Goal: Contribute content: Add original content to the website for others to see

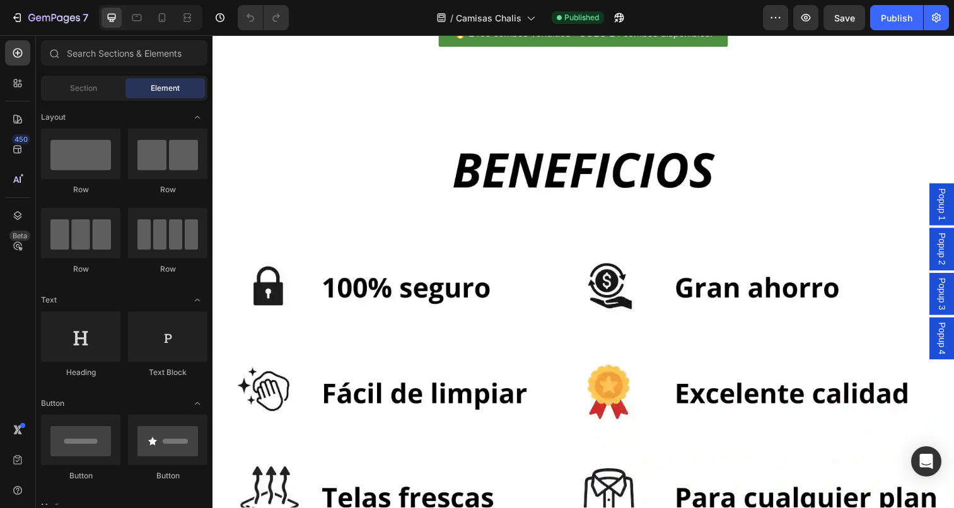
scroll to position [3449, 0]
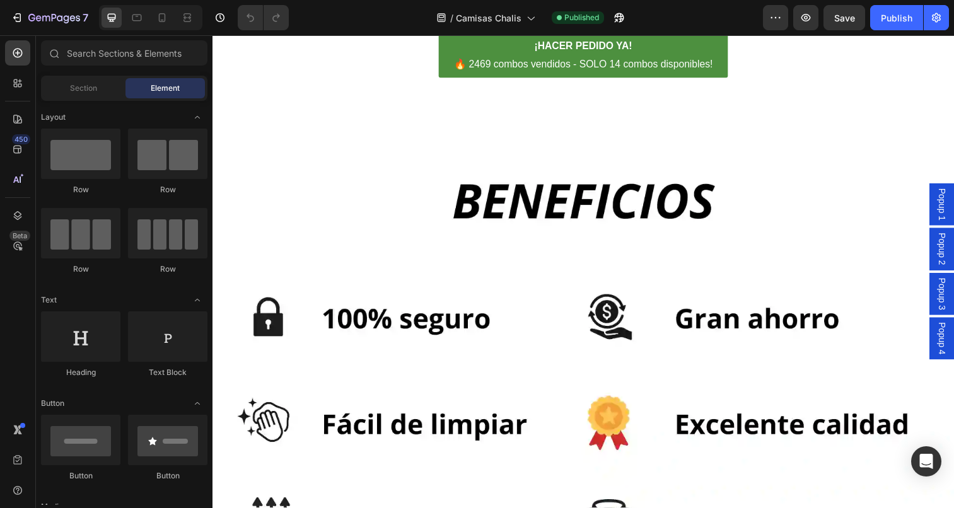
click at [608, 3] on img at bounding box center [590, 3] width 757 height 0
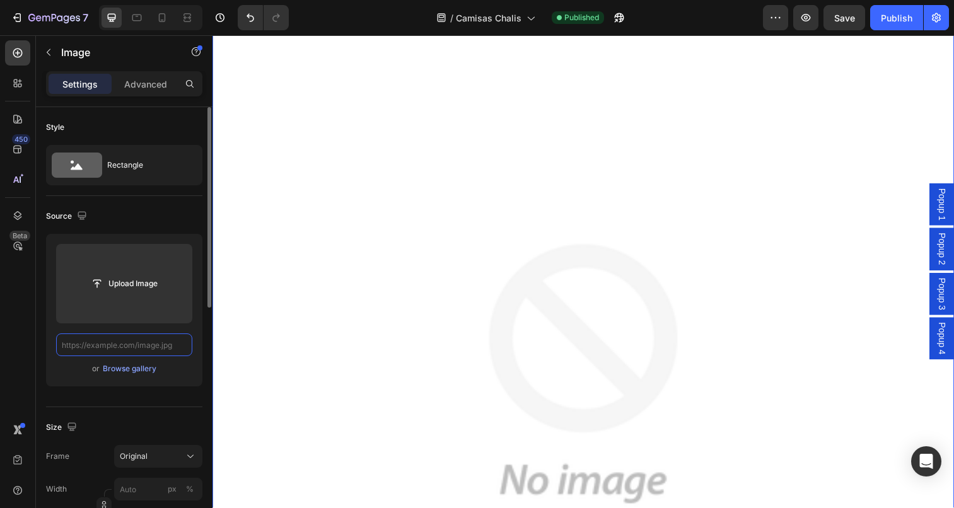
click at [144, 347] on input "text" at bounding box center [124, 345] width 136 height 23
paste input "[URL][DOMAIN_NAME][DATE][DATE]"
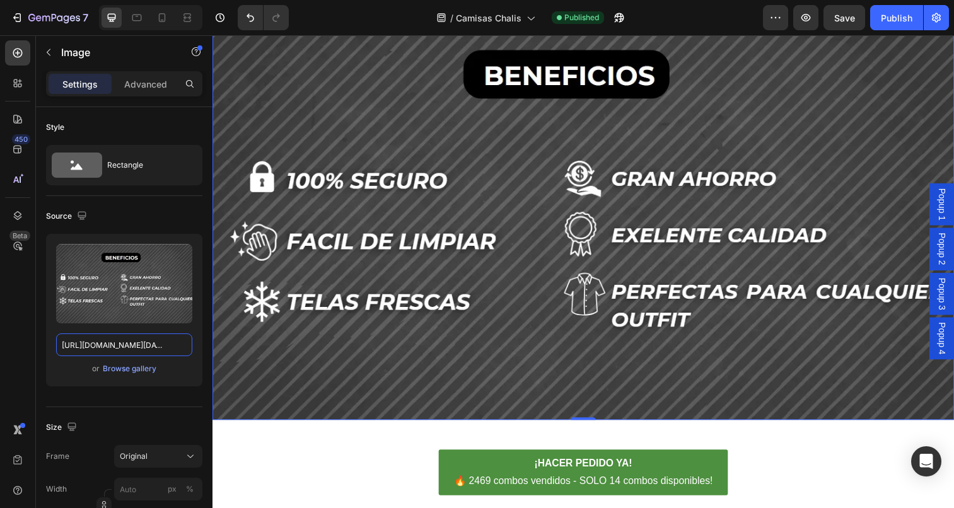
type input "[URL][DOMAIN_NAME][DATE][DATE]"
click at [579, 259] on img at bounding box center [590, 216] width 757 height 426
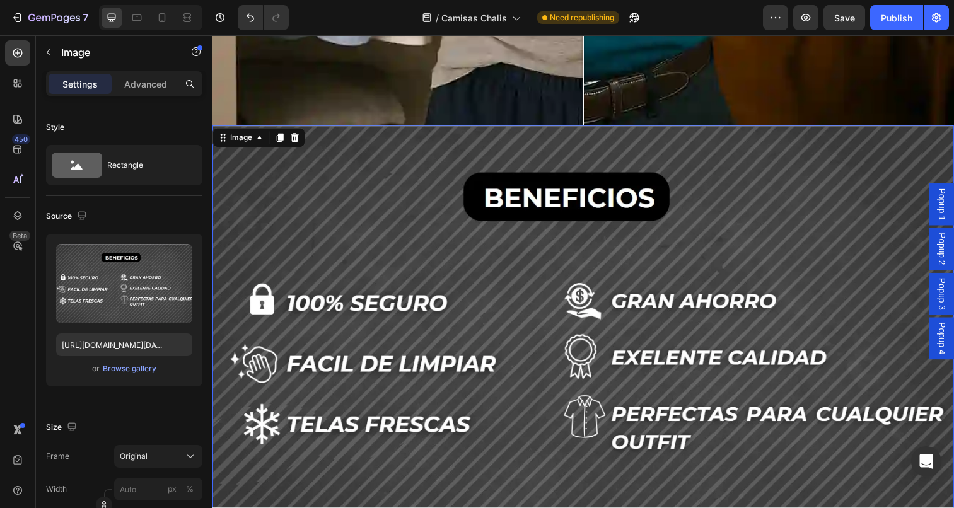
scroll to position [3307, 0]
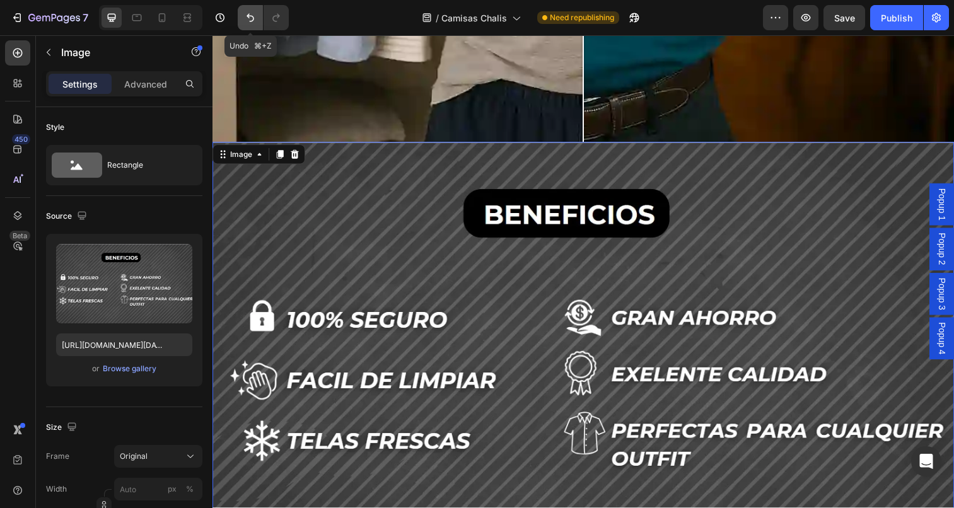
click at [249, 21] on icon "Undo/Redo" at bounding box center [250, 17] width 13 height 13
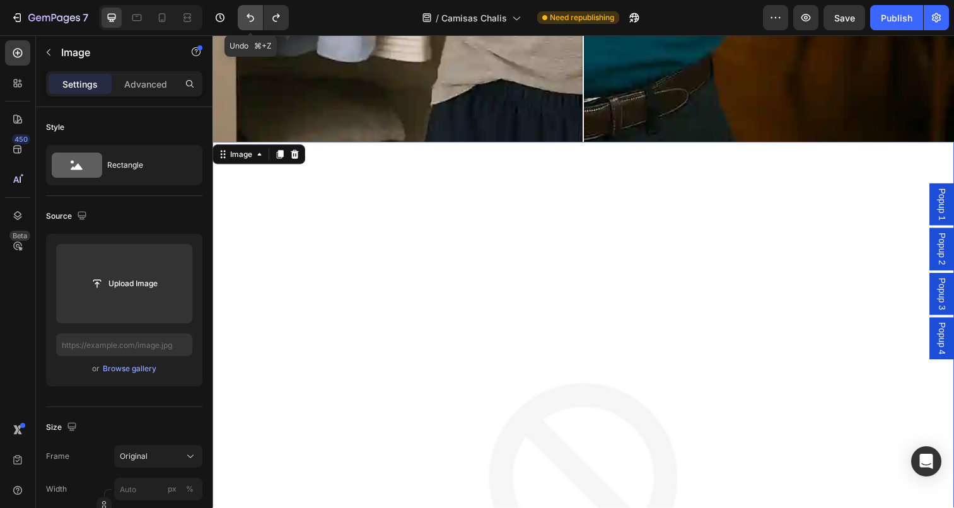
click at [253, 20] on icon "Undo/Redo" at bounding box center [251, 18] width 8 height 8
type input "[URL][DOMAIN_NAME]"
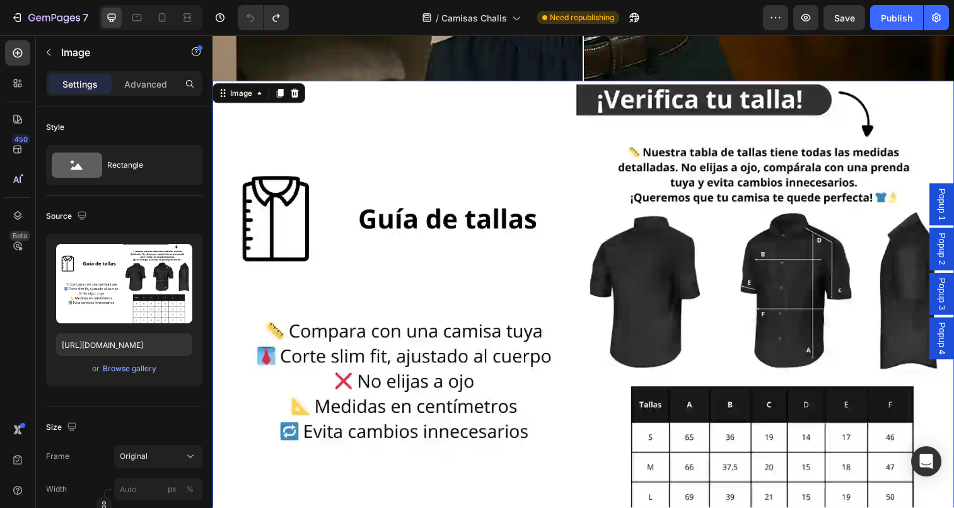
scroll to position [3375, 0]
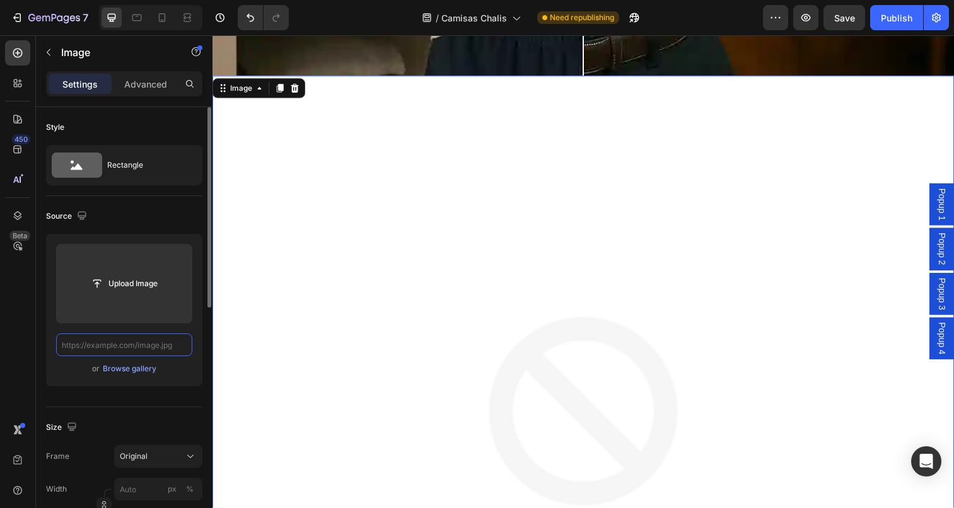
click at [156, 346] on input "text" at bounding box center [124, 345] width 136 height 23
paste input "[URL][DOMAIN_NAME][DATE][DATE]"
type input "[URL][DOMAIN_NAME][DATE][DATE][DOMAIN_NAME][DATE][DATE]"
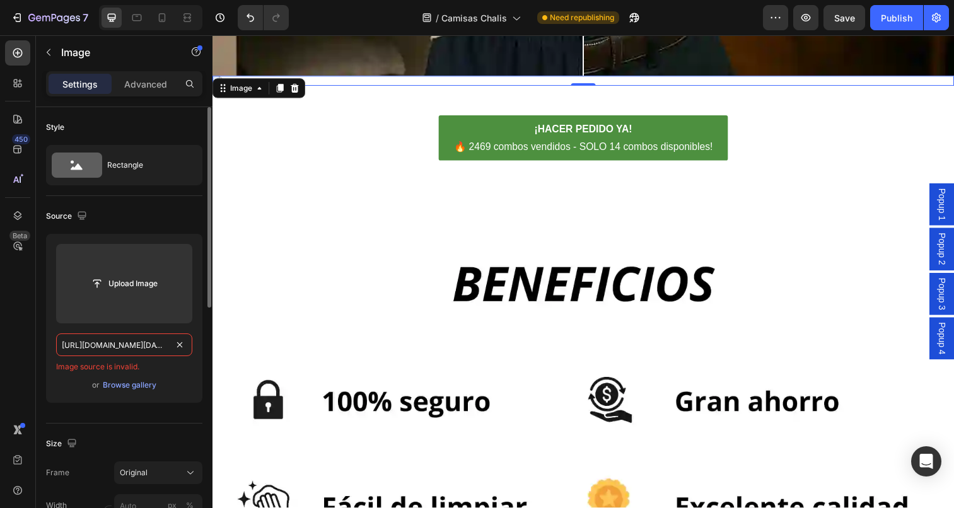
click at [169, 346] on input "[URL][DOMAIN_NAME][DATE][DATE][DOMAIN_NAME][DATE][DATE]" at bounding box center [124, 345] width 136 height 23
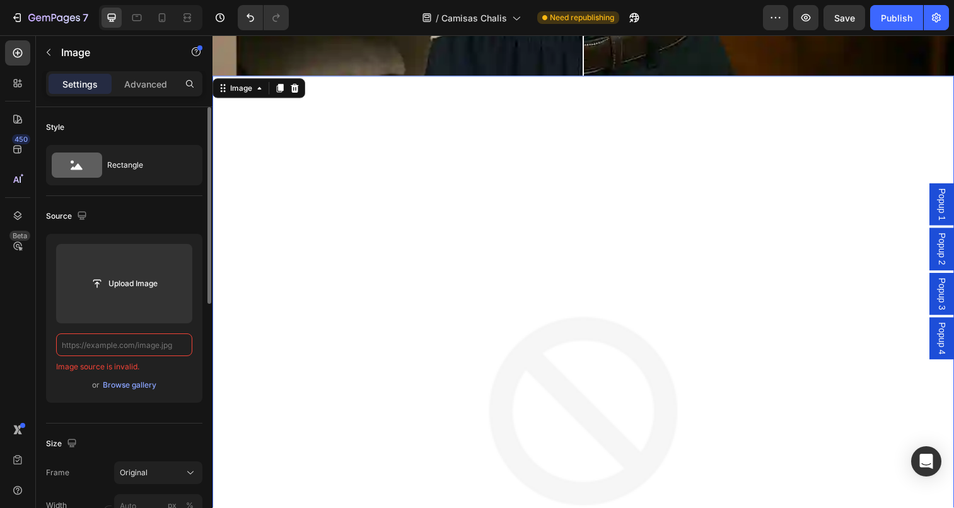
paste input "[URL][DOMAIN_NAME][DATE][DATE]"
type input "[URL][DOMAIN_NAME][DATE][DATE]"
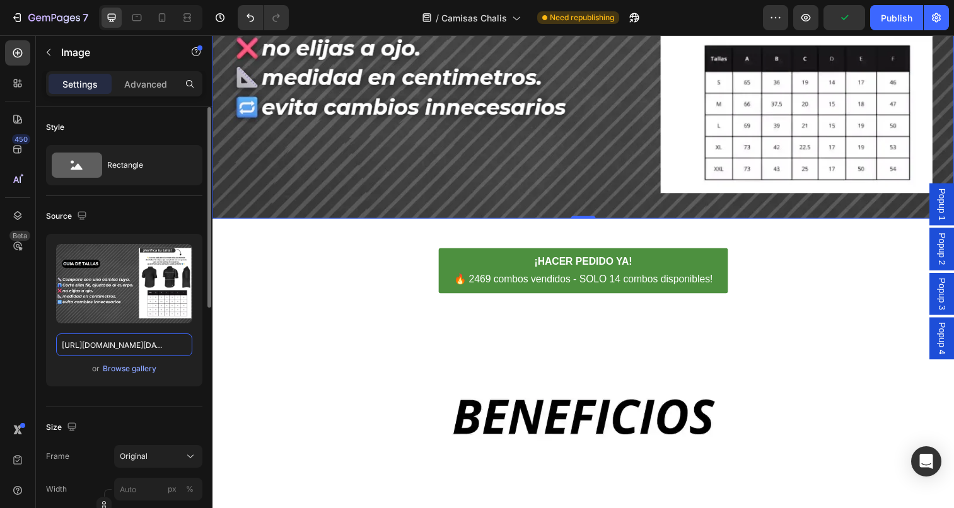
scroll to position [3733, 0]
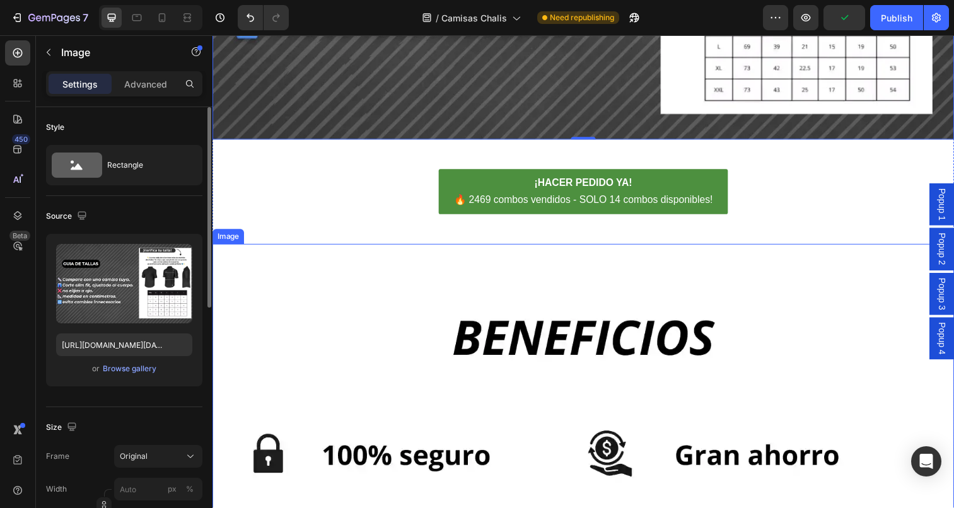
click at [539, 338] on img at bounding box center [590, 500] width 757 height 504
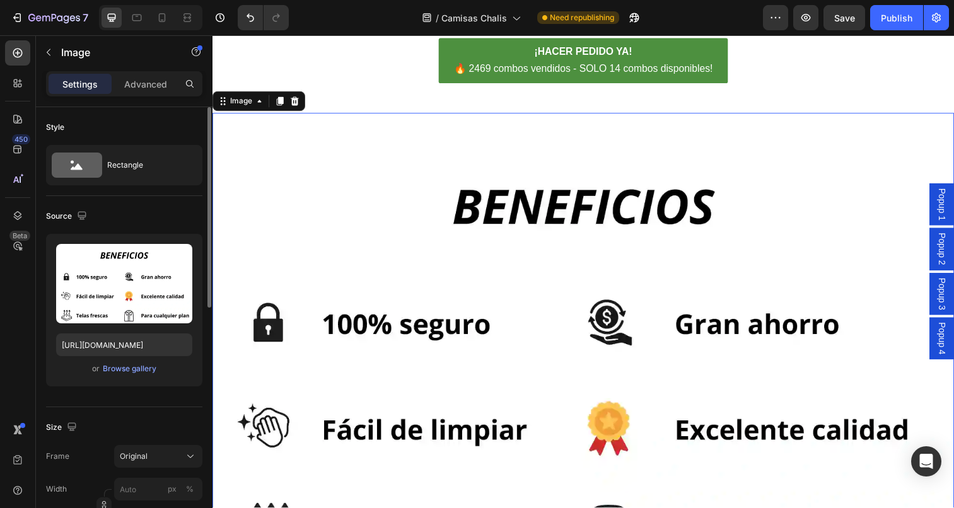
scroll to position [3962, 0]
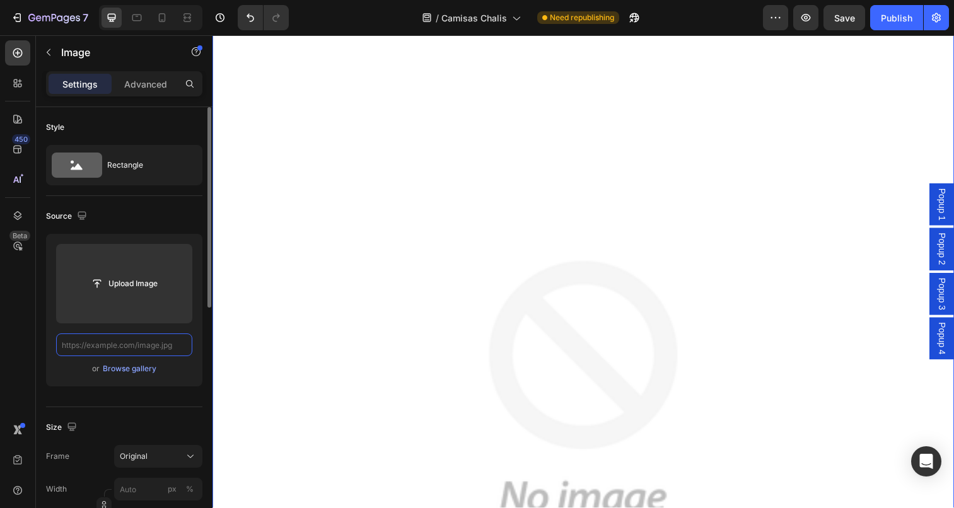
click at [151, 347] on input "text" at bounding box center [124, 345] width 136 height 23
paste input "[URL][DOMAIN_NAME][DATE][DATE]"
type input "[URL][DOMAIN_NAME][DATE][DATE]"
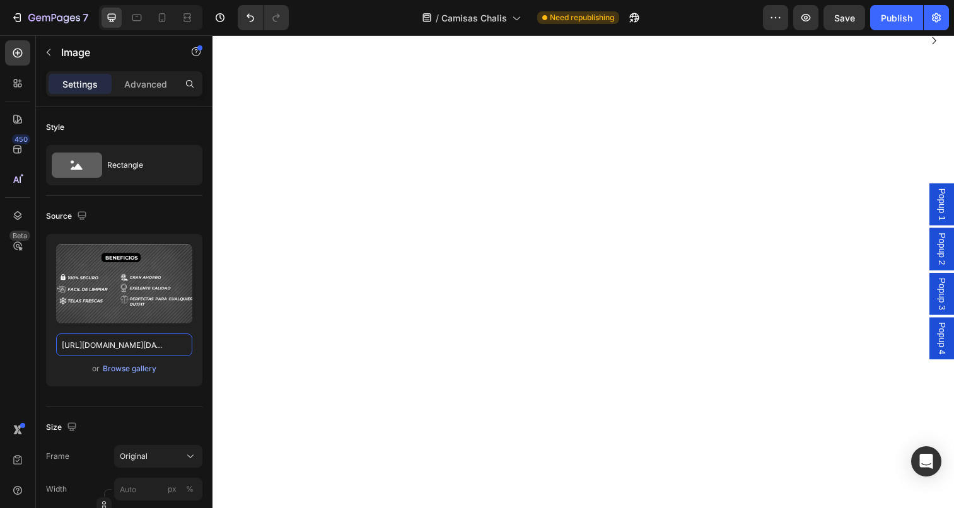
scroll to position [4576, 0]
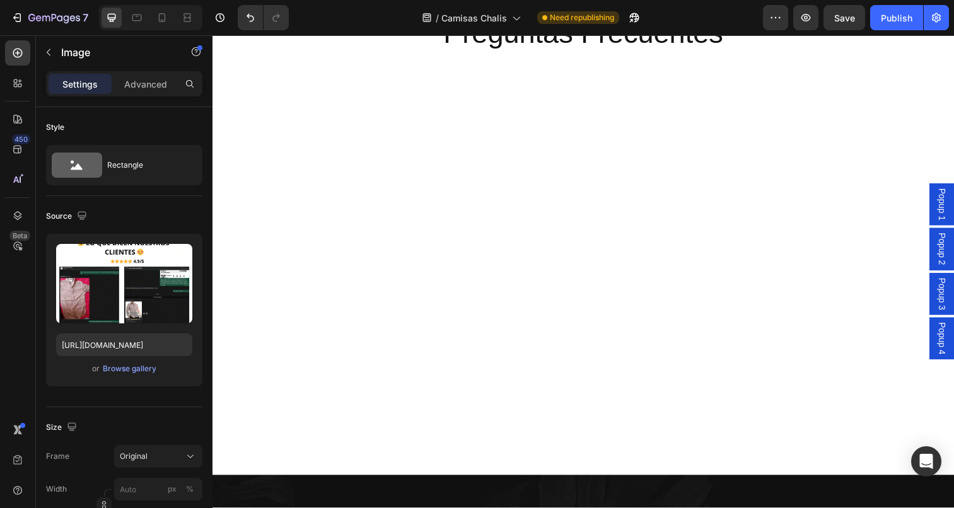
scroll to position [4548, 0]
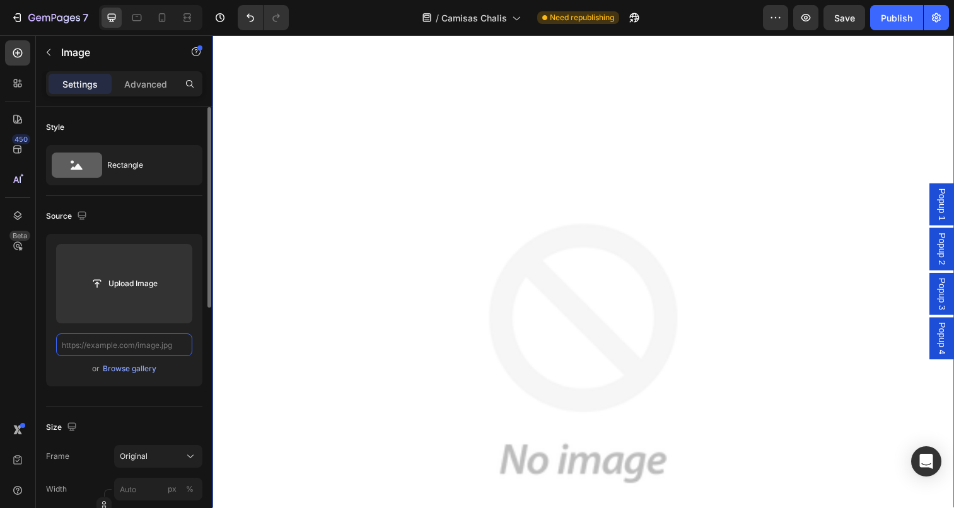
click at [148, 345] on input "text" at bounding box center [124, 345] width 136 height 23
paste input "[URL][DOMAIN_NAME][DATE][DATE]"
type input "[URL][DOMAIN_NAME][DATE][DATE]"
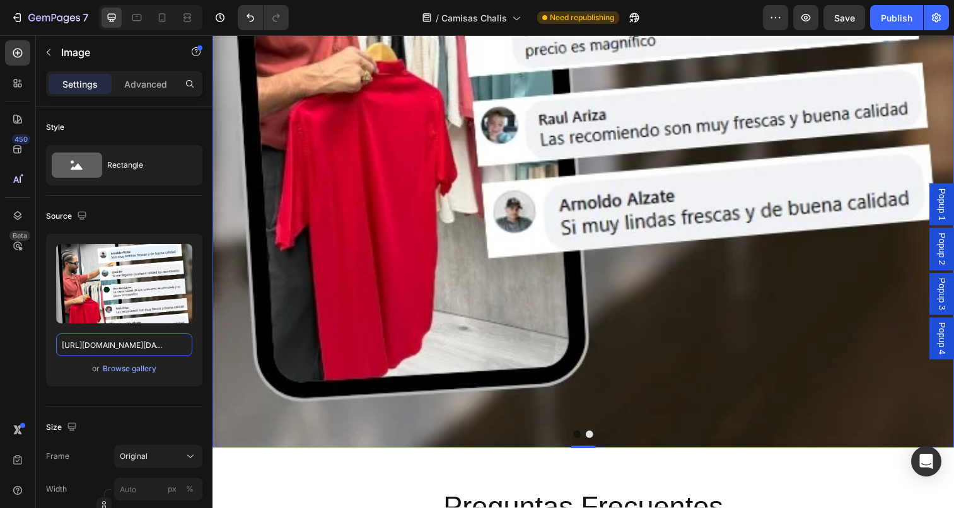
scroll to position [5024, 0]
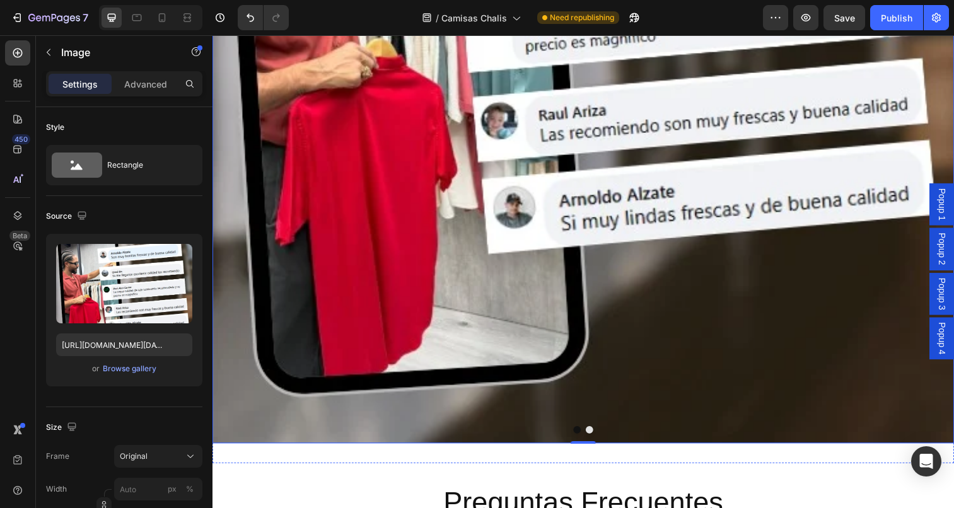
click at [586, 438] on button "Dot" at bounding box center [585, 438] width 8 height 8
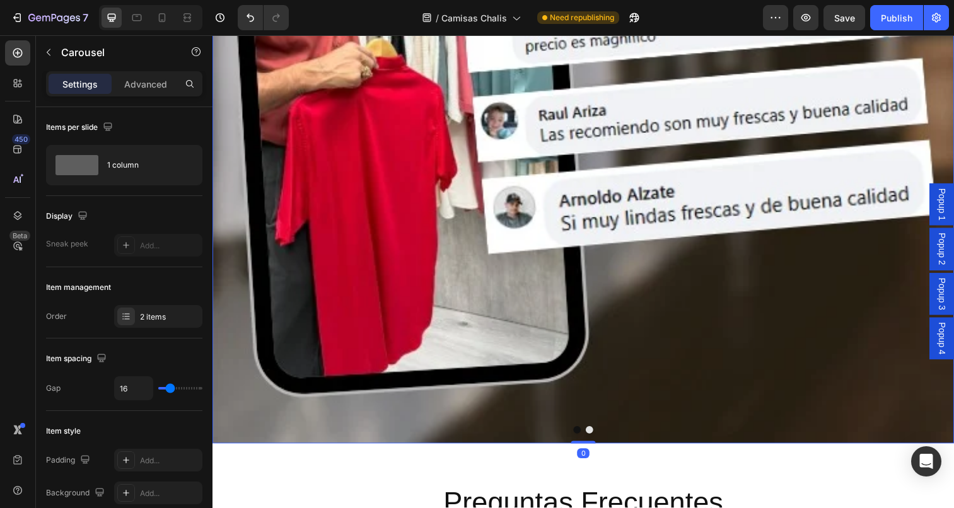
click at [586, 438] on button "Dot" at bounding box center [585, 438] width 8 height 8
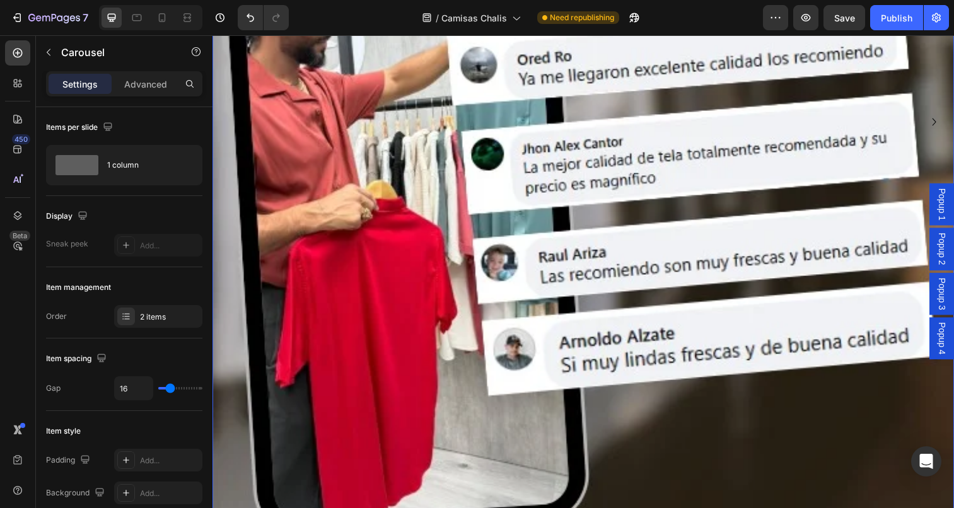
scroll to position [4851, 0]
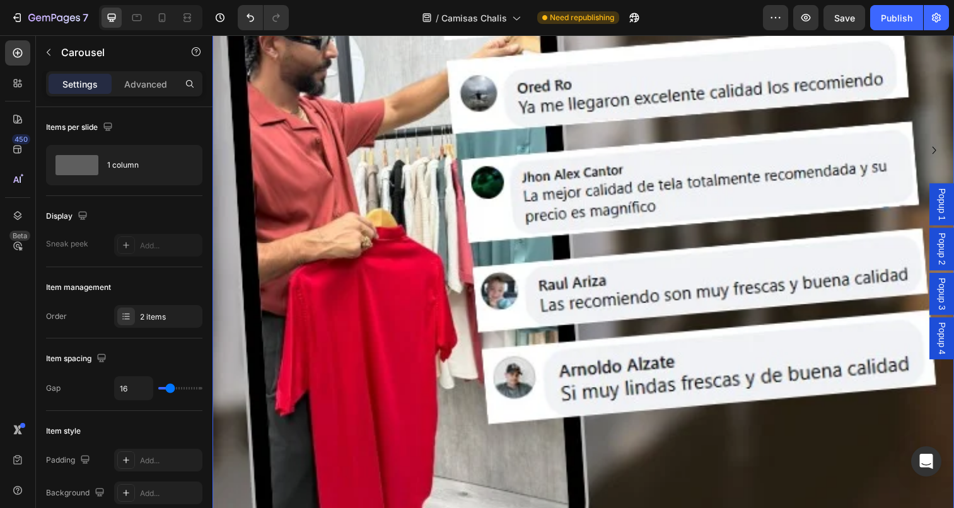
click at [949, 148] on icon "Carousel Next Arrow" at bounding box center [948, 152] width 15 height 15
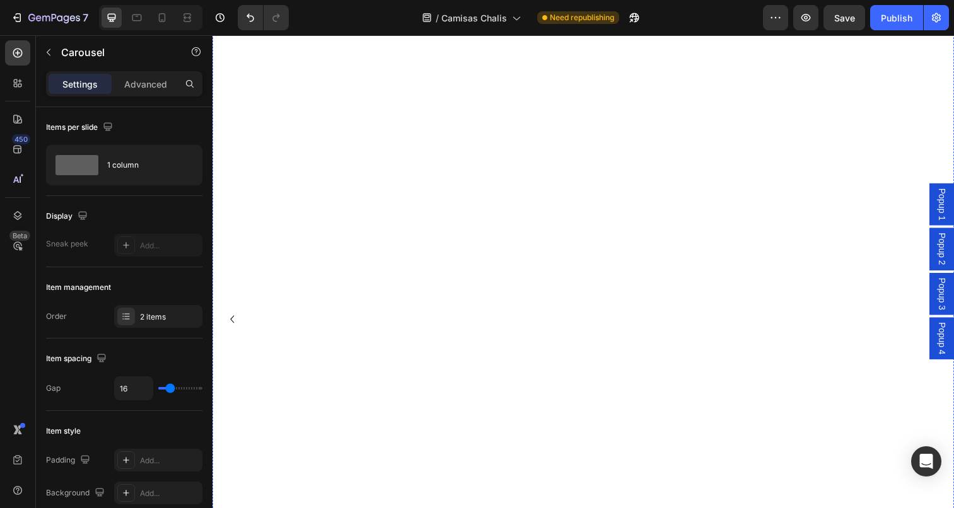
scroll to position [4656, 0]
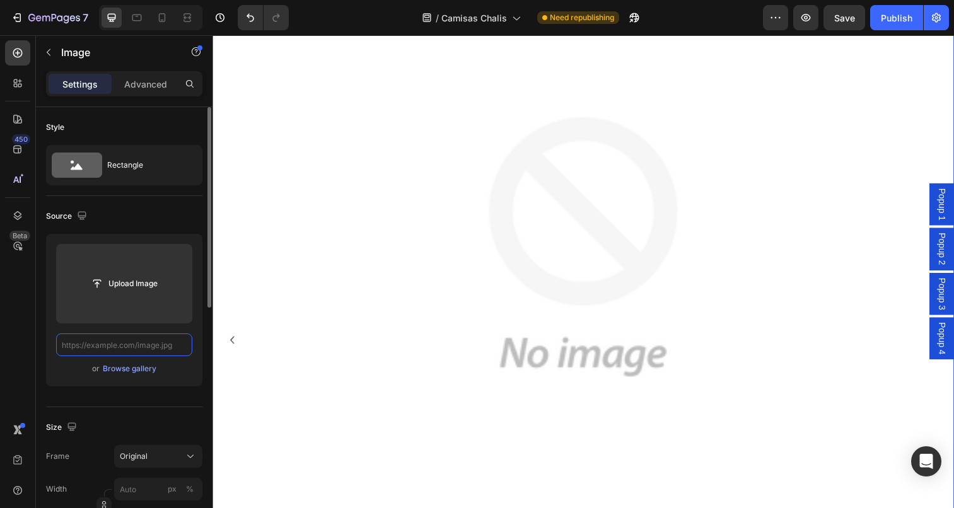
click at [139, 348] on input "text" at bounding box center [124, 345] width 136 height 23
paste input "[URL][DOMAIN_NAME][DATE][DATE]"
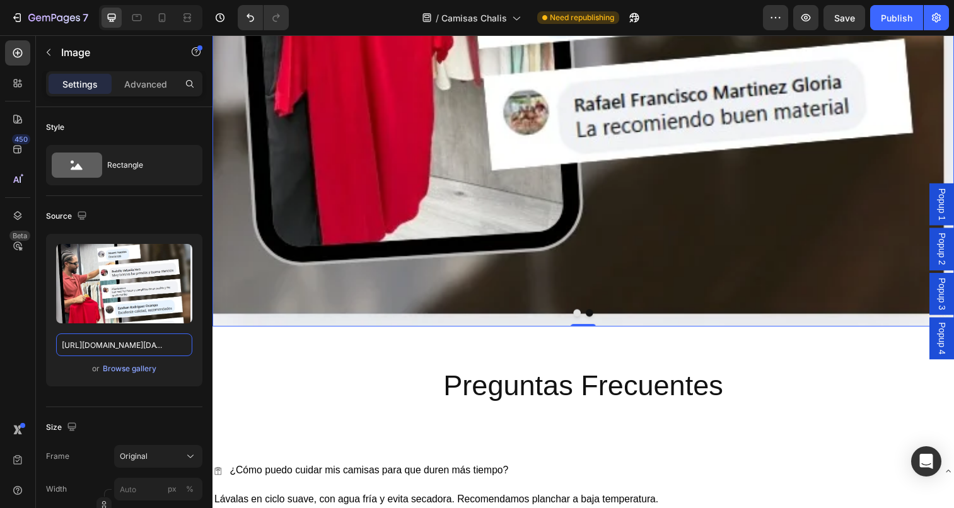
scroll to position [5158, 0]
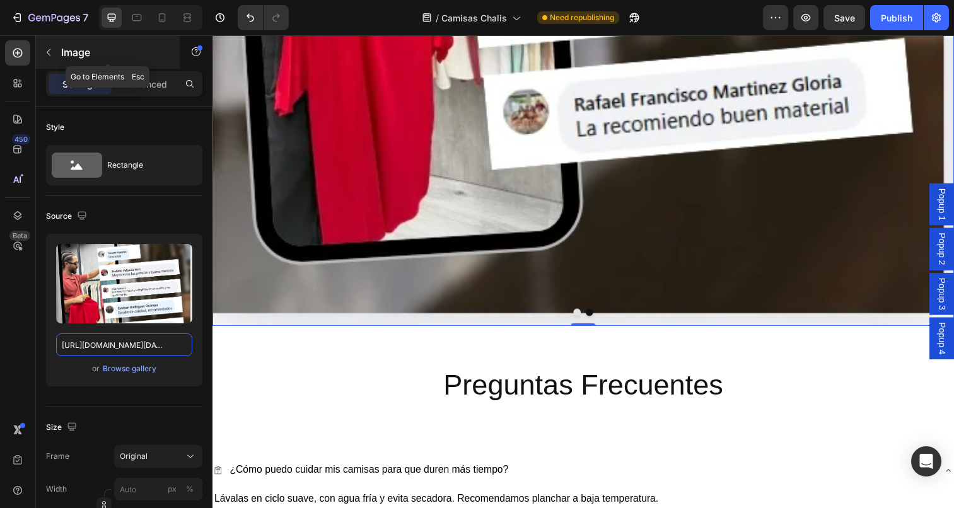
type input "[URL][DOMAIN_NAME][DATE][DATE]"
click at [53, 55] on icon "button" at bounding box center [49, 52] width 10 height 10
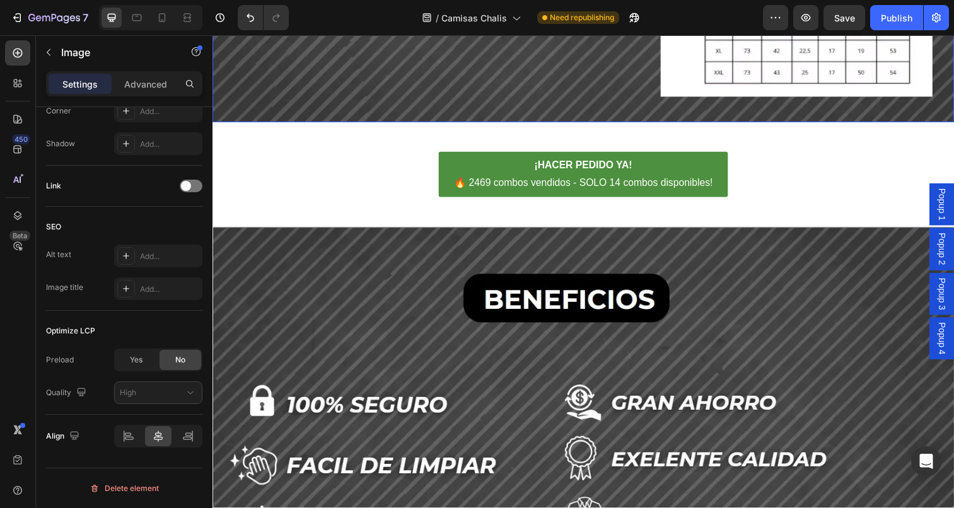
scroll to position [3710, 0]
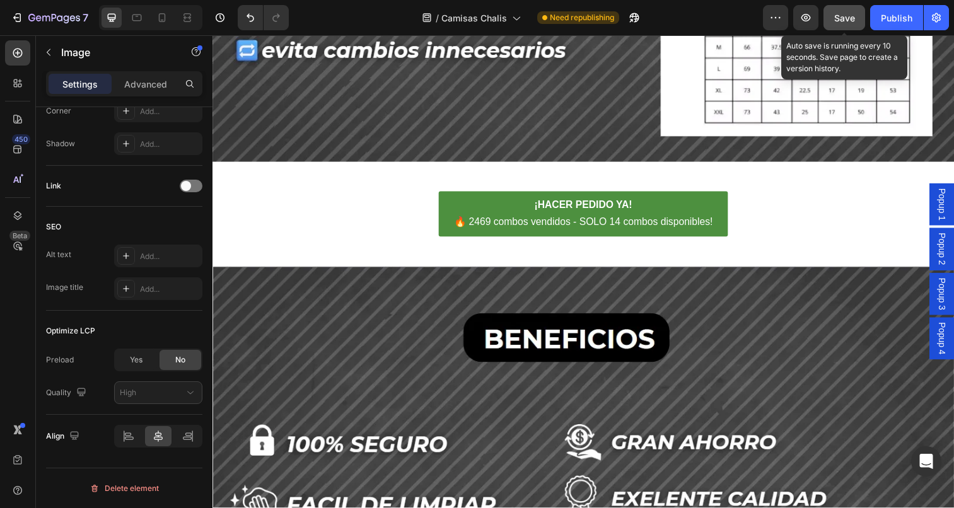
click at [850, 15] on span "Save" at bounding box center [844, 18] width 21 height 11
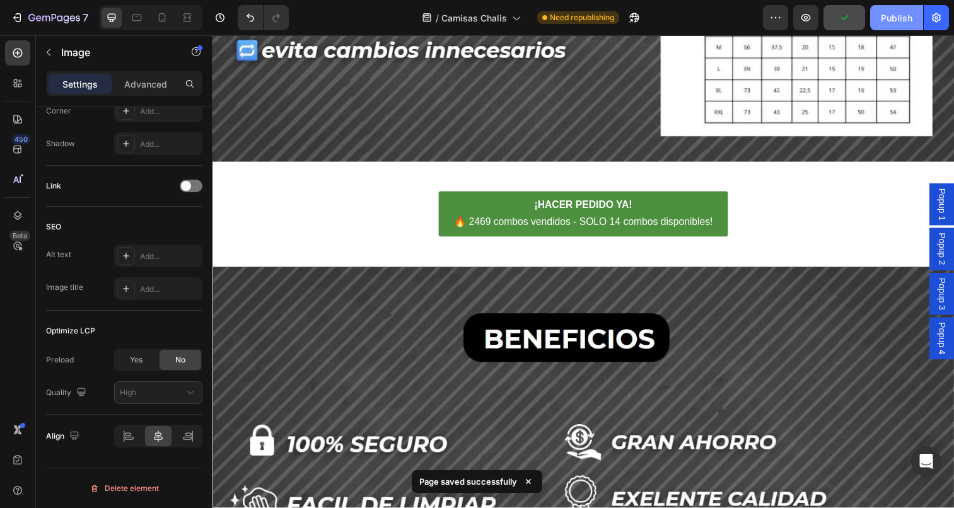
click at [887, 16] on div "Publish" at bounding box center [897, 17] width 32 height 13
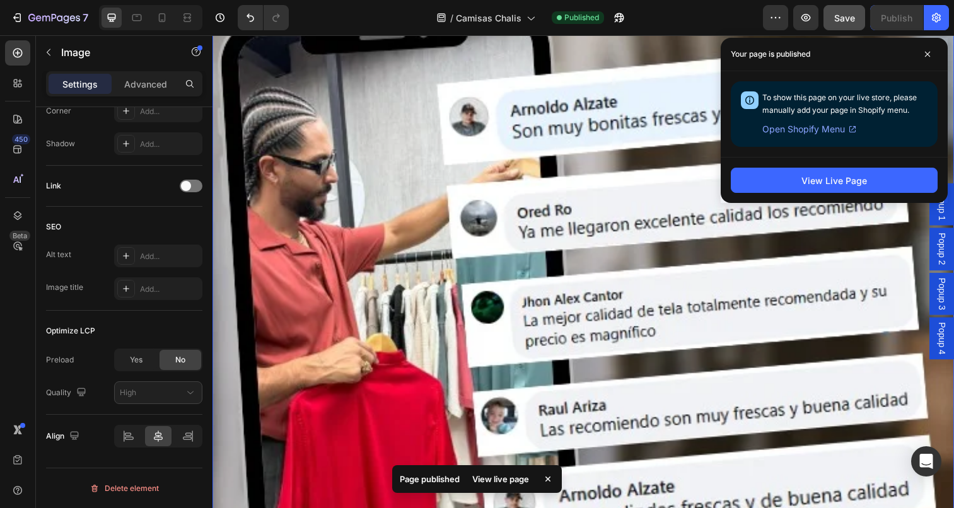
scroll to position [4740, 0]
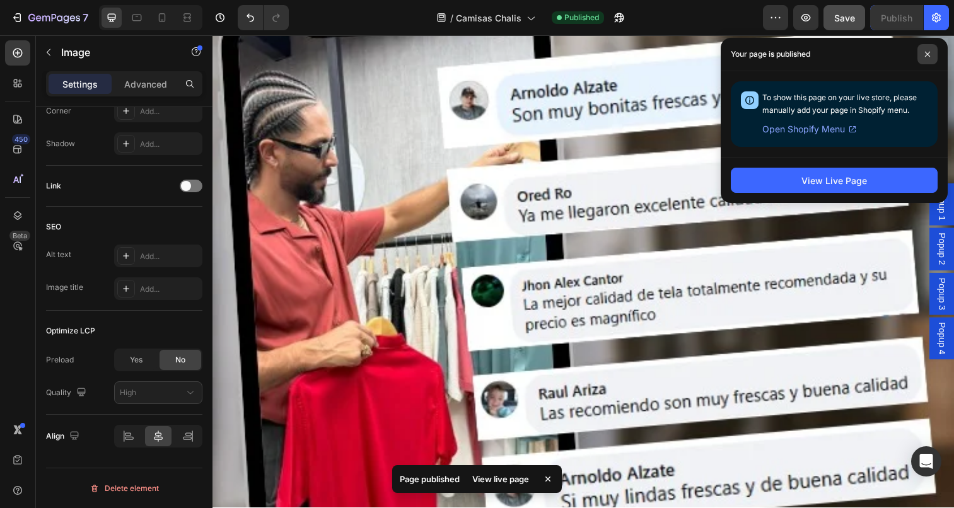
click at [926, 58] on span at bounding box center [927, 54] width 20 height 20
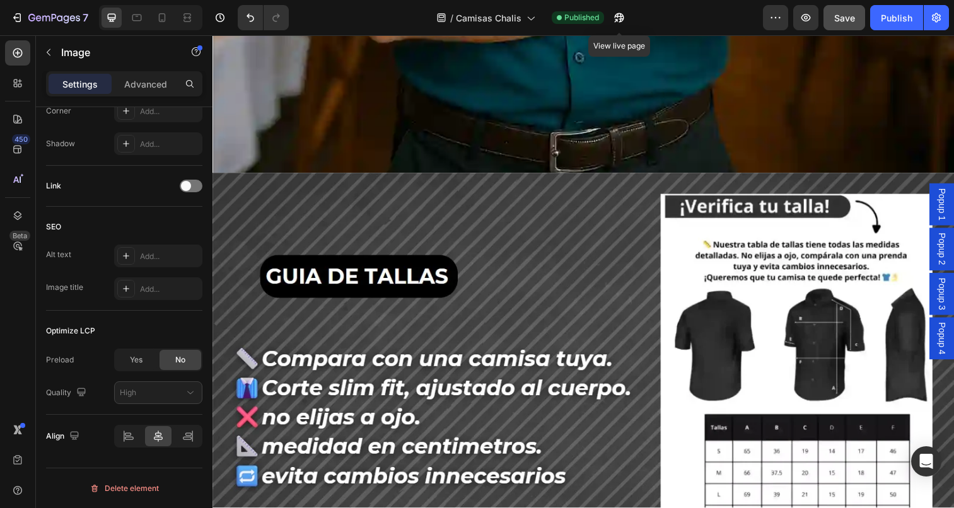
scroll to position [1049, 0]
